Goal: Information Seeking & Learning: Learn about a topic

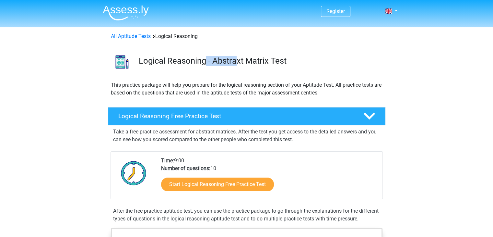
drag, startPoint x: 205, startPoint y: 61, endPoint x: 257, endPoint y: 70, distance: 53.3
click at [257, 70] on div "Logical Reasoning - Abstraxt Matrix Test" at bounding box center [247, 60] width 308 height 30
drag, startPoint x: 193, startPoint y: 85, endPoint x: 257, endPoint y: 88, distance: 63.9
click at [257, 88] on p "This practice package will help you prepare for the logical reasoning section o…" at bounding box center [247, 89] width 272 height 16
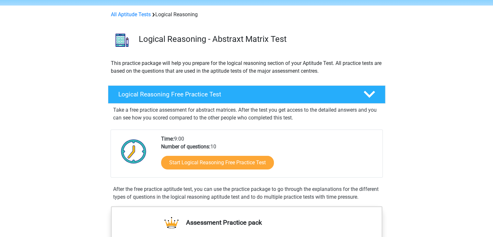
scroll to position [22, 0]
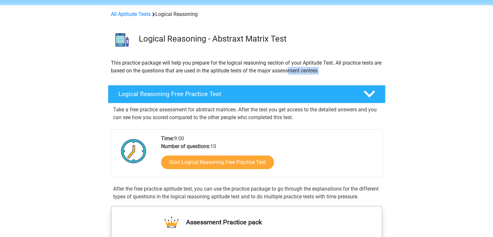
drag, startPoint x: 300, startPoint y: 68, endPoint x: 333, endPoint y: 70, distance: 32.8
click at [333, 70] on p "This practice package will help you prepare for the logical reasoning section o…" at bounding box center [247, 67] width 272 height 16
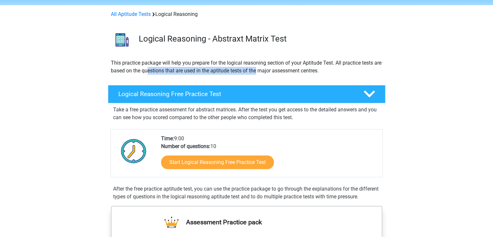
drag, startPoint x: 156, startPoint y: 66, endPoint x: 275, endPoint y: 80, distance: 119.5
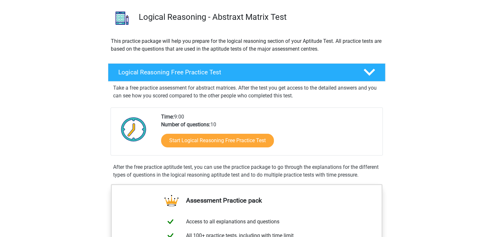
scroll to position [44, 0]
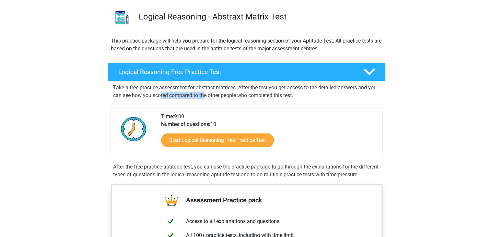
drag, startPoint x: 160, startPoint y: 93, endPoint x: 206, endPoint y: 95, distance: 45.8
click at [206, 95] on p "Take a free practice assessment for abstract matrices. After the test you get a…" at bounding box center [246, 92] width 267 height 16
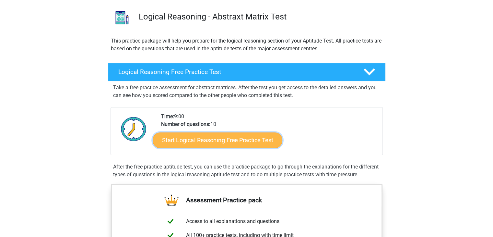
click at [223, 140] on link "Start Logical Reasoning Free Practice Test" at bounding box center [218, 140] width 130 height 16
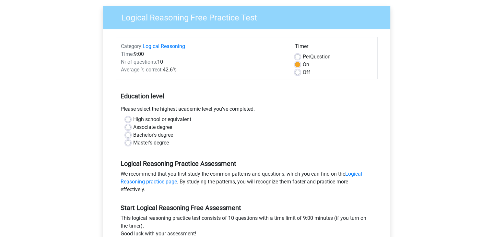
scroll to position [48, 0]
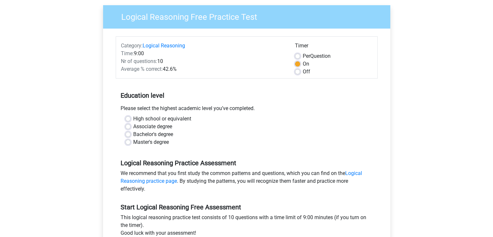
click at [171, 117] on label "High school or equivalent" at bounding box center [162, 119] width 58 height 8
click at [131, 117] on input "High school or equivalent" at bounding box center [127, 118] width 5 height 6
radio input "true"
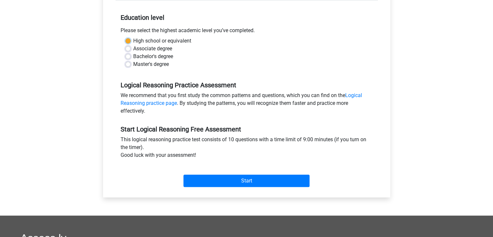
scroll to position [127, 0]
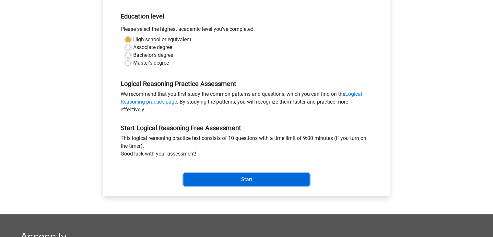
click at [230, 181] on input "Start" at bounding box center [247, 179] width 126 height 12
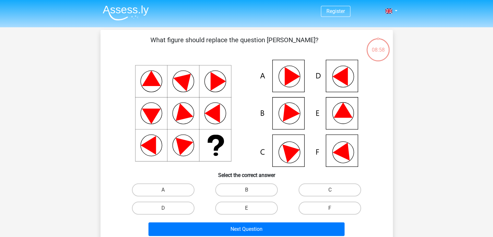
drag, startPoint x: 221, startPoint y: 151, endPoint x: 190, endPoint y: 56, distance: 100.1
click at [190, 56] on div "What figure should replace the question mark?" at bounding box center [246, 136] width 287 height 203
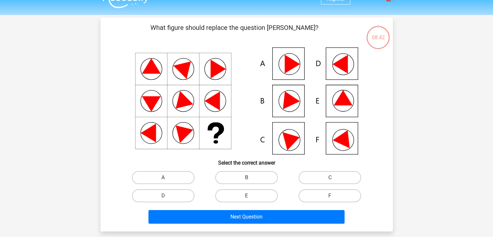
scroll to position [13, 0]
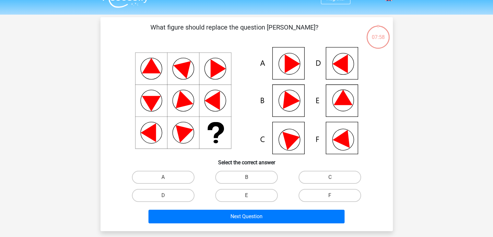
click at [347, 65] on icon at bounding box center [339, 63] width 15 height 19
click at [330, 70] on icon at bounding box center [246, 100] width 261 height 107
click at [234, 176] on label "B" at bounding box center [246, 177] width 63 height 13
click at [246, 177] on input "B" at bounding box center [248, 179] width 4 height 4
radio input "true"
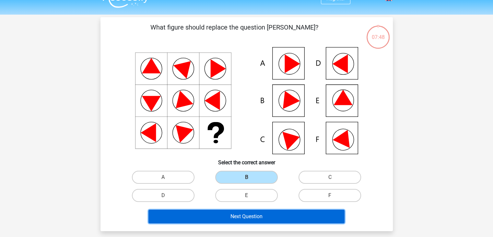
click at [260, 220] on button "Next Question" at bounding box center [247, 216] width 196 height 14
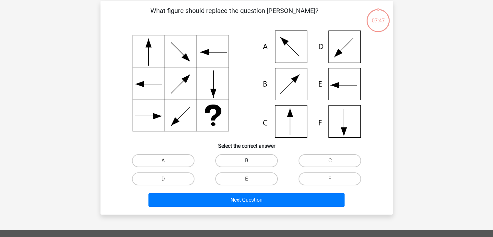
scroll to position [30, 0]
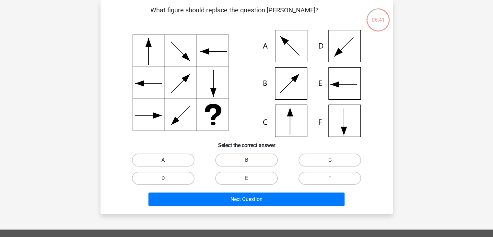
click at [344, 156] on label "C" at bounding box center [330, 159] width 63 height 13
click at [334, 160] on input "C" at bounding box center [332, 162] width 4 height 4
radio input "true"
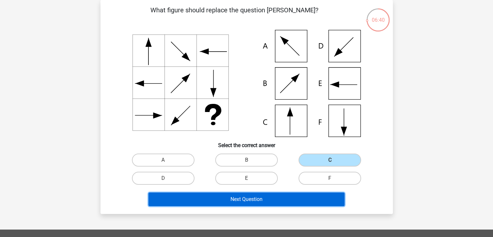
click at [297, 201] on button "Next Question" at bounding box center [247, 199] width 196 height 14
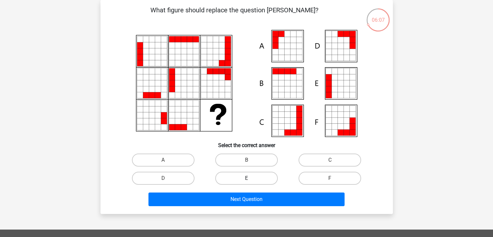
click at [260, 177] on label "E" at bounding box center [246, 178] width 63 height 13
click at [251, 178] on input "E" at bounding box center [248, 180] width 4 height 4
radio input "true"
click at [289, 56] on icon at bounding box center [287, 58] width 6 height 6
click at [183, 159] on label "A" at bounding box center [163, 159] width 63 height 13
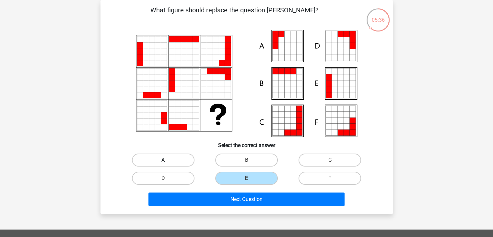
click at [167, 160] on input "A" at bounding box center [165, 162] width 4 height 4
radio input "true"
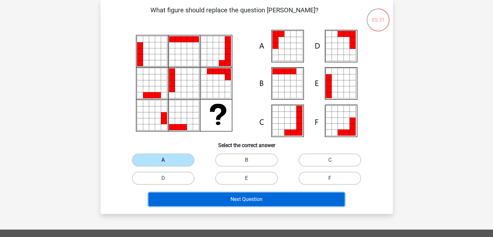
click at [297, 194] on button "Next Question" at bounding box center [247, 199] width 196 height 14
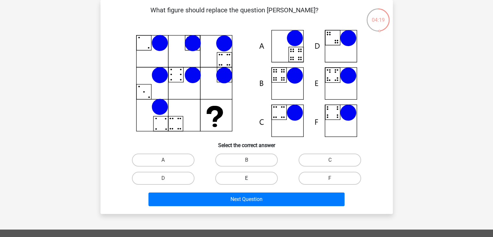
click at [228, 180] on label "E" at bounding box center [246, 178] width 63 height 13
click at [246, 180] on input "E" at bounding box center [248, 180] width 4 height 4
radio input "true"
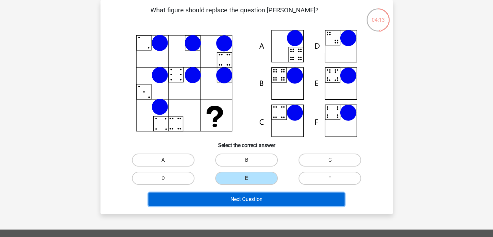
click at [269, 203] on button "Next Question" at bounding box center [247, 199] width 196 height 14
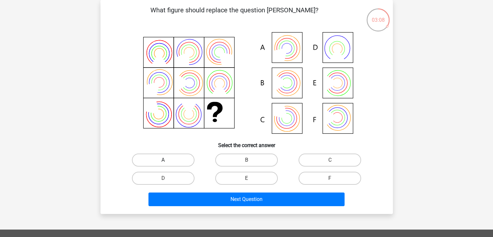
click at [170, 159] on label "A" at bounding box center [163, 159] width 63 height 13
click at [167, 160] on input "A" at bounding box center [165, 162] width 4 height 4
radio input "true"
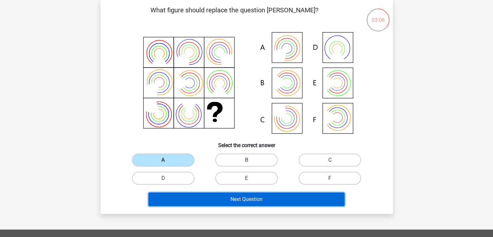
click at [258, 202] on button "Next Question" at bounding box center [247, 199] width 196 height 14
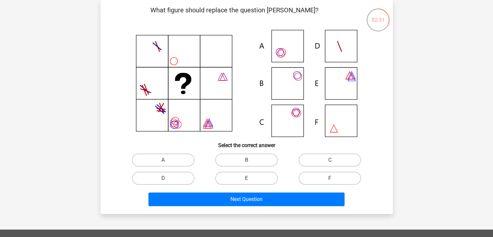
click at [297, 73] on icon at bounding box center [246, 83] width 261 height 107
click at [254, 152] on div "B" at bounding box center [246, 160] width 83 height 18
click at [249, 154] on label "B" at bounding box center [246, 159] width 63 height 13
click at [249, 160] on input "B" at bounding box center [248, 162] width 4 height 4
radio input "true"
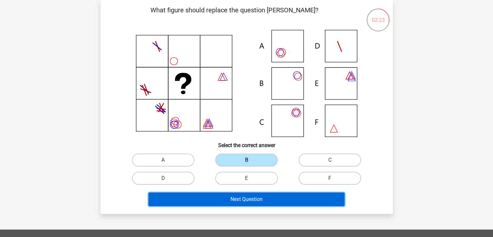
click at [266, 203] on button "Next Question" at bounding box center [247, 199] width 196 height 14
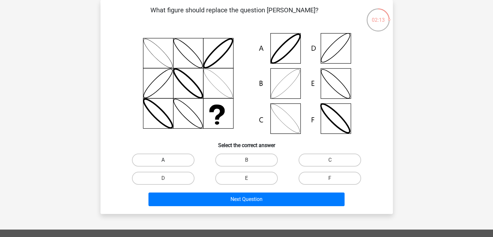
click at [166, 155] on label "A" at bounding box center [163, 159] width 63 height 13
click at [166, 160] on input "A" at bounding box center [165, 162] width 4 height 4
radio input "true"
click at [255, 175] on label "E" at bounding box center [246, 178] width 63 height 13
click at [251, 178] on input "E" at bounding box center [248, 180] width 4 height 4
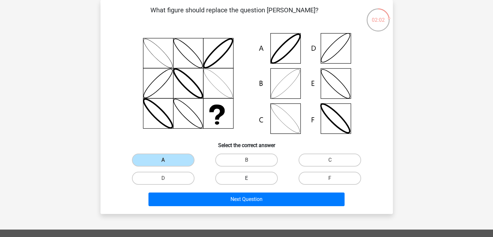
radio input "true"
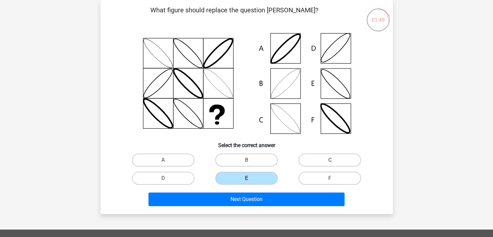
click at [312, 154] on label "C" at bounding box center [330, 159] width 63 height 13
click at [330, 160] on input "C" at bounding box center [332, 162] width 4 height 4
radio input "true"
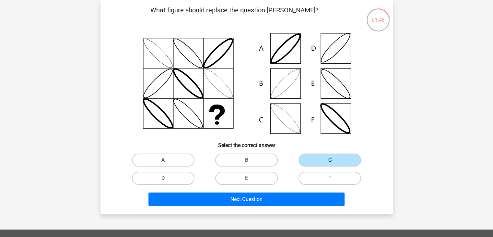
click at [256, 168] on div "B" at bounding box center [246, 160] width 83 height 18
click at [253, 162] on label "B" at bounding box center [246, 159] width 63 height 13
click at [251, 162] on input "B" at bounding box center [248, 162] width 4 height 4
radio input "true"
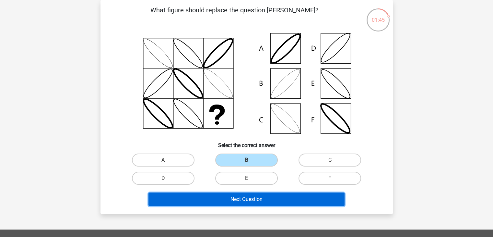
click at [275, 204] on button "Next Question" at bounding box center [247, 199] width 196 height 14
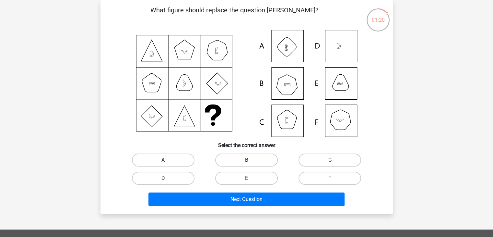
click at [245, 160] on label "B" at bounding box center [246, 159] width 63 height 13
click at [246, 160] on input "B" at bounding box center [248, 162] width 4 height 4
radio input "true"
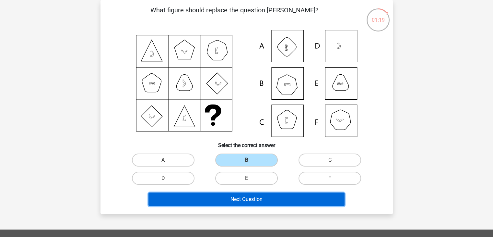
click at [269, 201] on button "Next Question" at bounding box center [247, 199] width 196 height 14
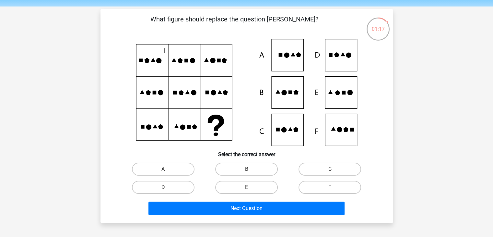
scroll to position [23, 0]
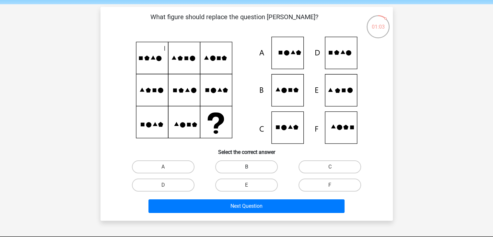
click at [249, 165] on label "B" at bounding box center [246, 166] width 63 height 13
click at [249, 167] on input "B" at bounding box center [248, 169] width 4 height 4
radio input "true"
click at [323, 185] on label "F" at bounding box center [330, 184] width 63 height 13
click at [330, 185] on input "F" at bounding box center [332, 187] width 4 height 4
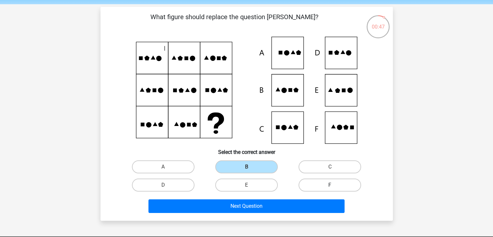
radio input "true"
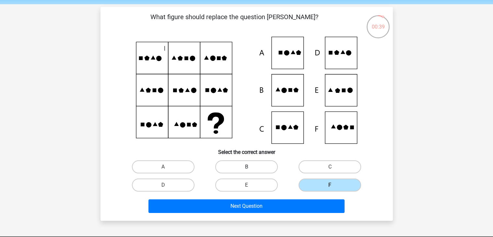
click at [263, 162] on label "B" at bounding box center [246, 166] width 63 height 13
click at [251, 167] on input "B" at bounding box center [248, 169] width 4 height 4
radio input "true"
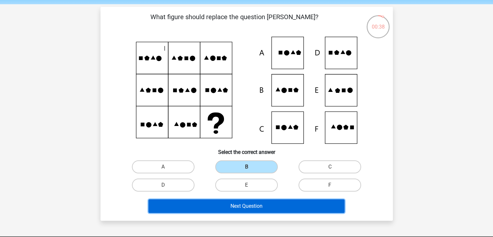
click at [272, 207] on button "Next Question" at bounding box center [247, 206] width 196 height 14
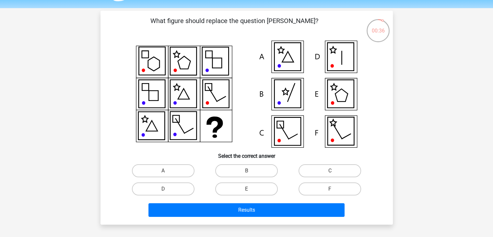
scroll to position [18, 0]
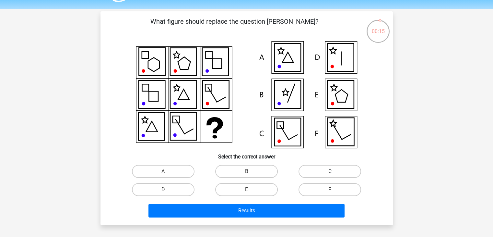
click at [314, 170] on label "C" at bounding box center [330, 171] width 63 height 13
click at [330, 171] on input "C" at bounding box center [332, 173] width 4 height 4
radio input "true"
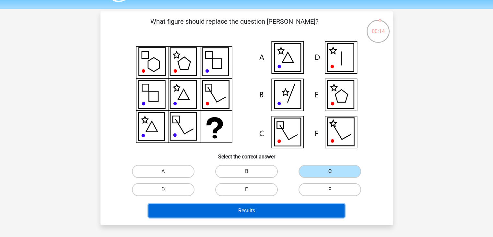
click at [296, 207] on button "Results" at bounding box center [247, 211] width 196 height 14
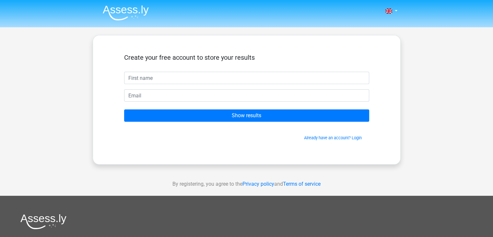
click at [285, 82] on input "text" at bounding box center [246, 78] width 245 height 12
type input "zzz"
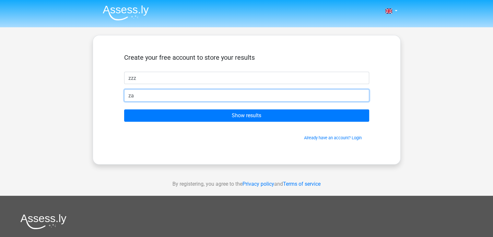
click at [216, 101] on input "za" at bounding box center [246, 95] width 245 height 12
type input "[EMAIL_ADDRESS][DOMAIN_NAME]"
click at [124, 109] on input "Show results" at bounding box center [246, 115] width 245 height 12
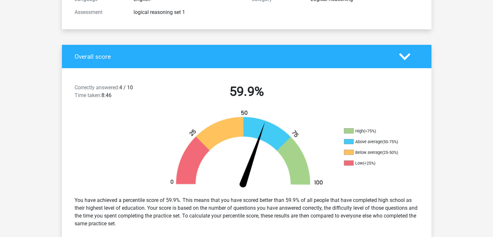
scroll to position [97, 0]
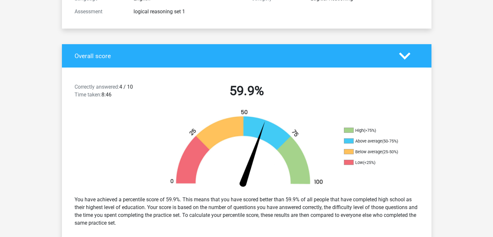
drag, startPoint x: 350, startPoint y: 133, endPoint x: 395, endPoint y: 149, distance: 48.0
click at [395, 149] on ul "High (>75%) Above average (50-75%) Below average (25-50%) Low (<25%)" at bounding box center [376, 148] width 65 height 43
click at [395, 149] on li "Below average (25-50%)" at bounding box center [376, 152] width 65 height 6
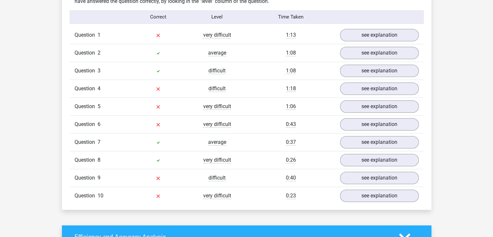
scroll to position [520, 0]
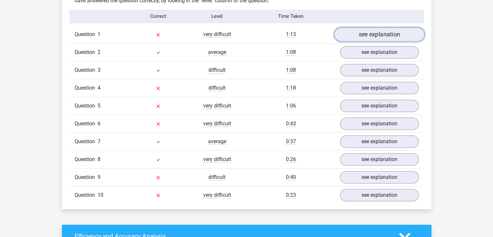
click at [375, 35] on link "see explanation" at bounding box center [379, 34] width 90 height 14
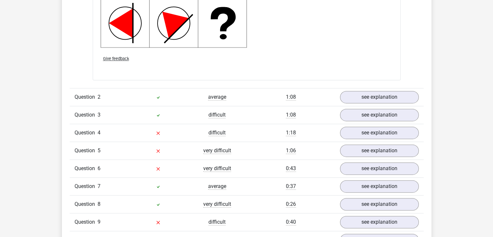
scroll to position [896, 0]
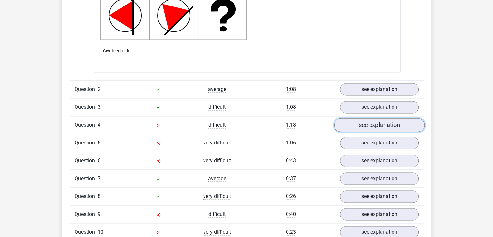
click at [371, 121] on link "see explanation" at bounding box center [379, 125] width 90 height 14
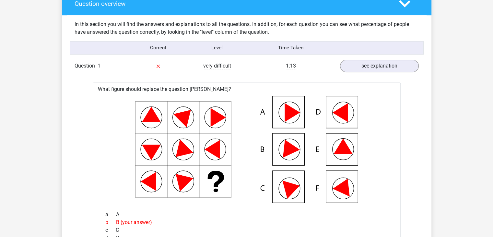
scroll to position [490, 0]
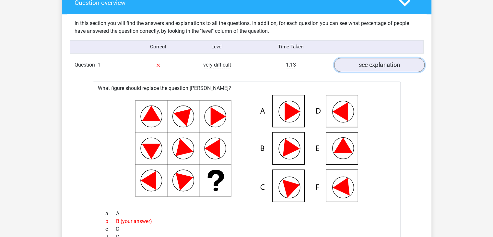
click at [369, 68] on link "see explanation" at bounding box center [379, 65] width 90 height 14
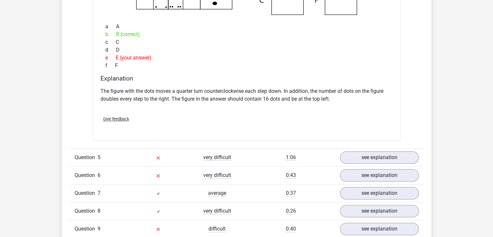
scroll to position [736, 0]
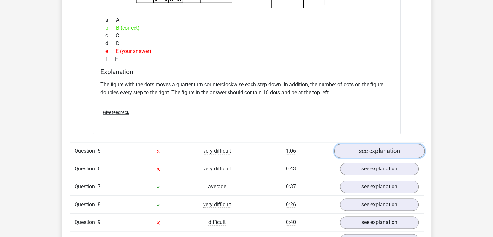
click at [384, 149] on link "see explanation" at bounding box center [379, 151] width 90 height 14
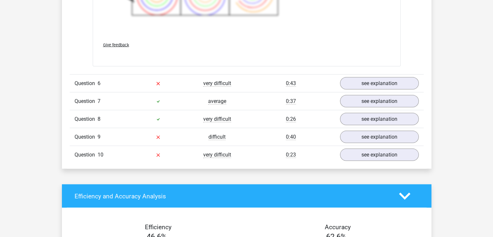
scroll to position [1252, 0]
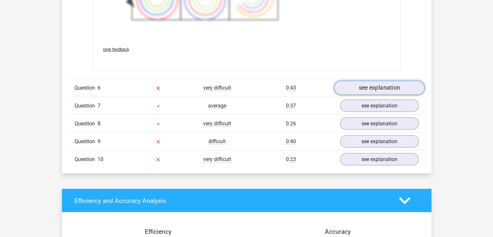
click at [379, 92] on link "see explanation" at bounding box center [379, 88] width 90 height 14
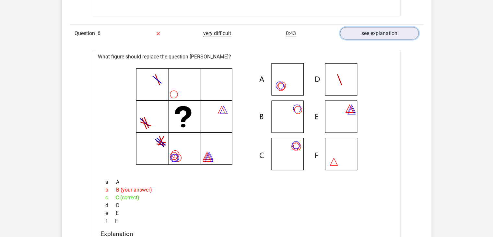
scroll to position [1307, 0]
